Goal: Task Accomplishment & Management: Use online tool/utility

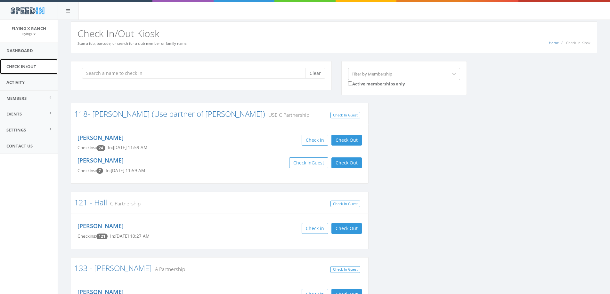
click at [18, 66] on link "Check In/Out" at bounding box center [29, 67] width 58 height 16
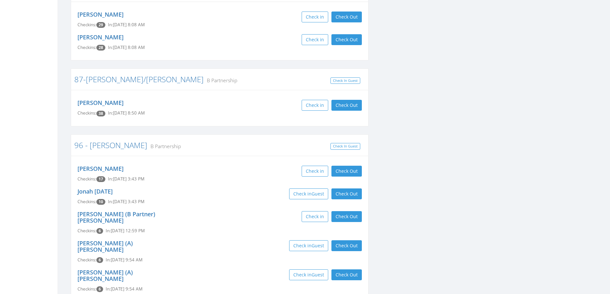
scroll to position [1268, 0]
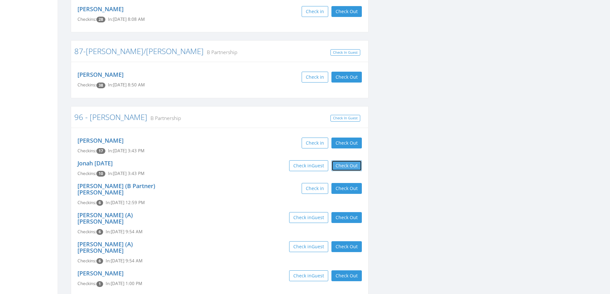
click at [345, 160] on button "Check Out" at bounding box center [346, 165] width 30 height 11
click at [346, 183] on button "Check Out" at bounding box center [346, 188] width 30 height 11
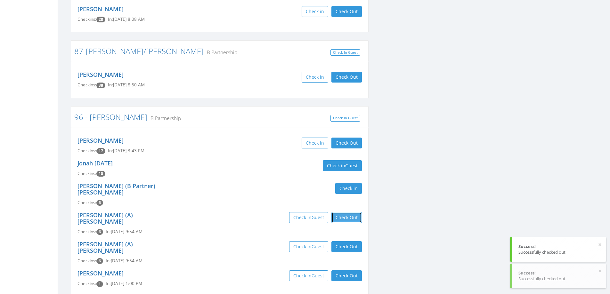
click at [344, 212] on button "Check Out" at bounding box center [346, 217] width 30 height 11
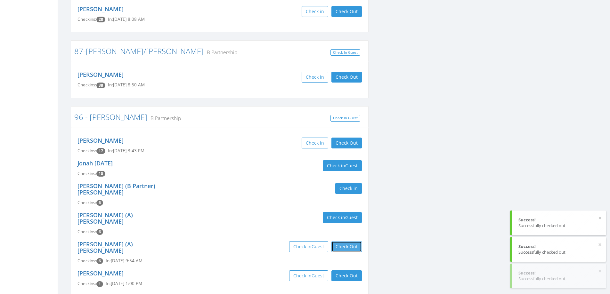
click at [344, 241] on button "Check Out" at bounding box center [346, 246] width 30 height 11
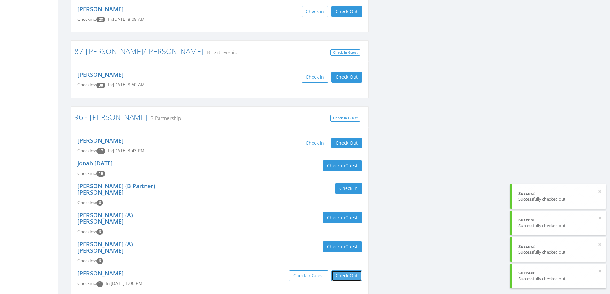
click at [346, 271] on button "Check Out" at bounding box center [346, 276] width 30 height 11
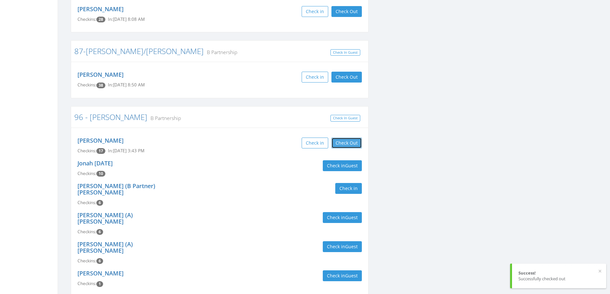
click at [347, 138] on button "Check Out" at bounding box center [346, 143] width 30 height 11
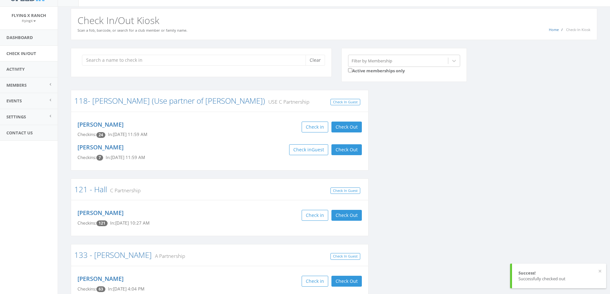
scroll to position [0, 0]
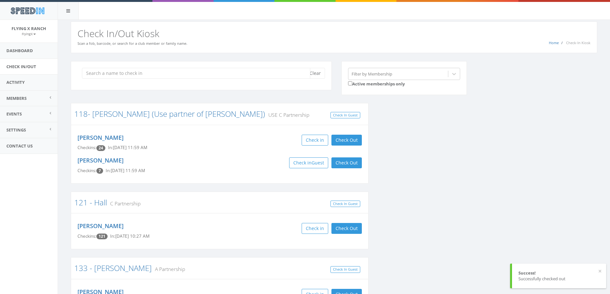
click at [95, 74] on input "search" at bounding box center [196, 73] width 228 height 11
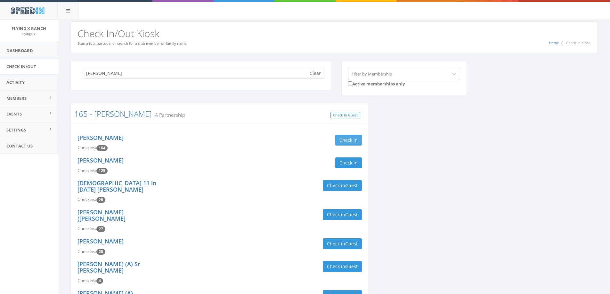
type input "[PERSON_NAME]"
click at [340, 142] on button "Check in" at bounding box center [348, 140] width 27 height 11
click at [348, 164] on button "Check in" at bounding box center [348, 163] width 27 height 11
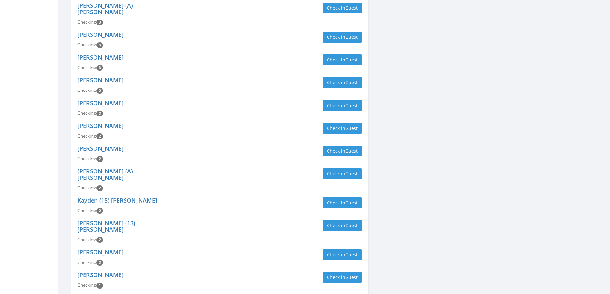
scroll to position [397, 0]
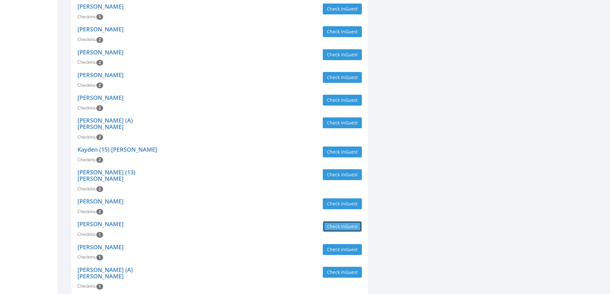
click at [343, 221] on button "Check in Guest" at bounding box center [342, 226] width 39 height 11
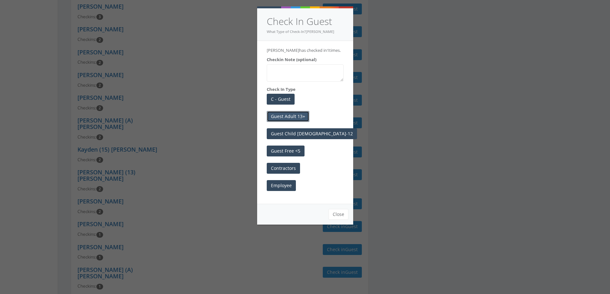
click at [282, 120] on button "Guest Adult 13+" at bounding box center [288, 116] width 43 height 11
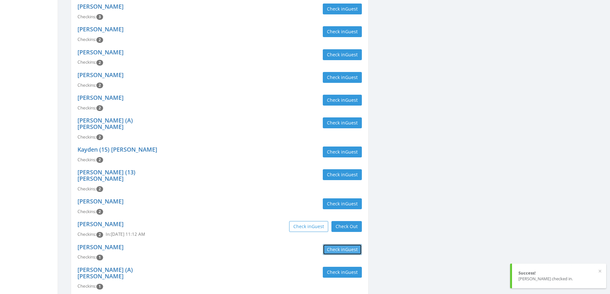
click at [340, 244] on button "Check in Guest" at bounding box center [342, 249] width 39 height 11
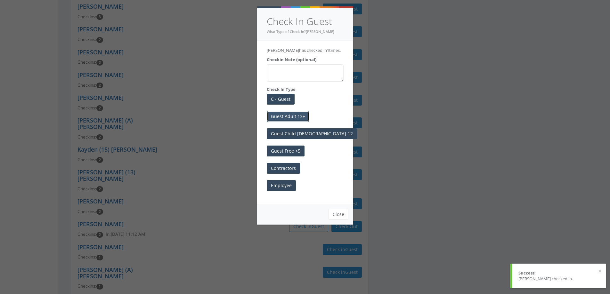
click at [286, 115] on button "Guest Adult 13+" at bounding box center [288, 116] width 43 height 11
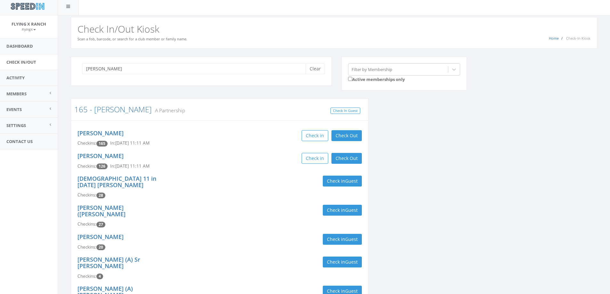
scroll to position [0, 0]
